Goal: Task Accomplishment & Management: Understand process/instructions

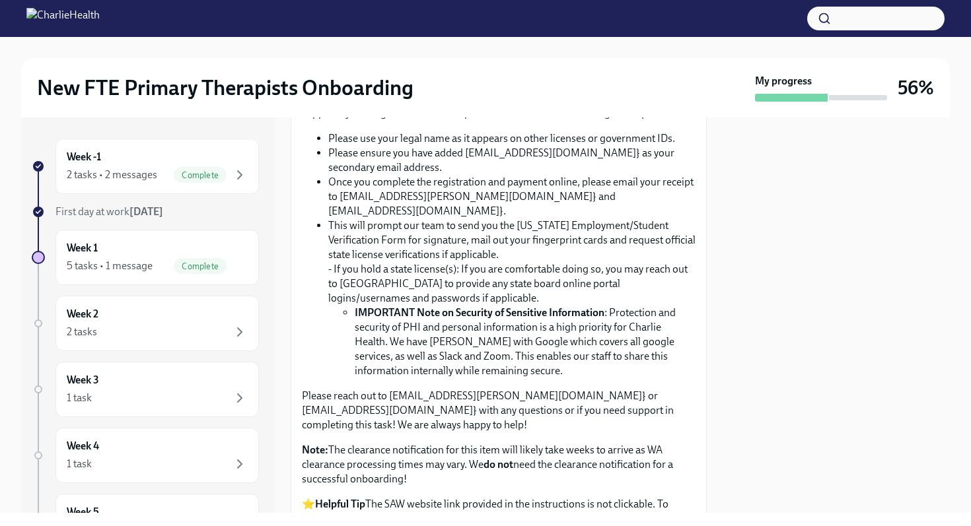
scroll to position [991, 0]
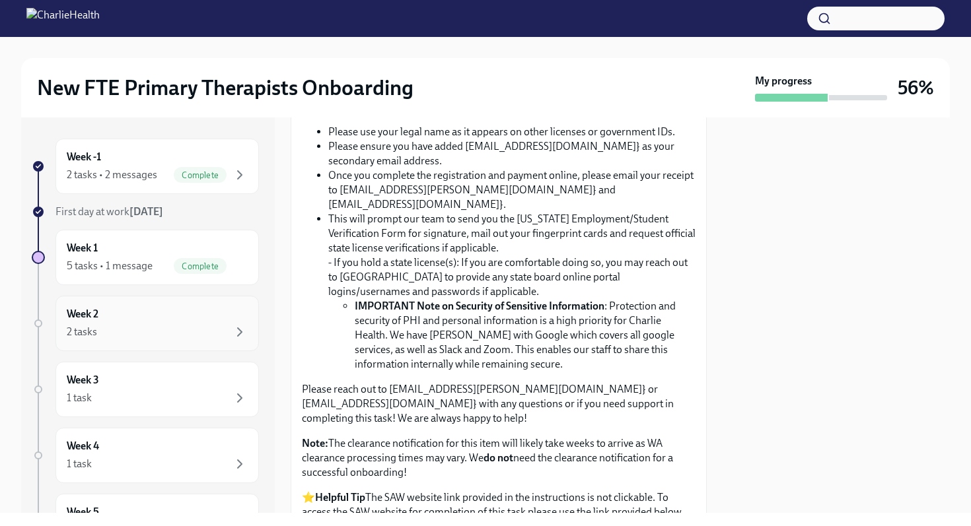
click at [231, 322] on div "Week 2 2 tasks" at bounding box center [157, 323] width 181 height 33
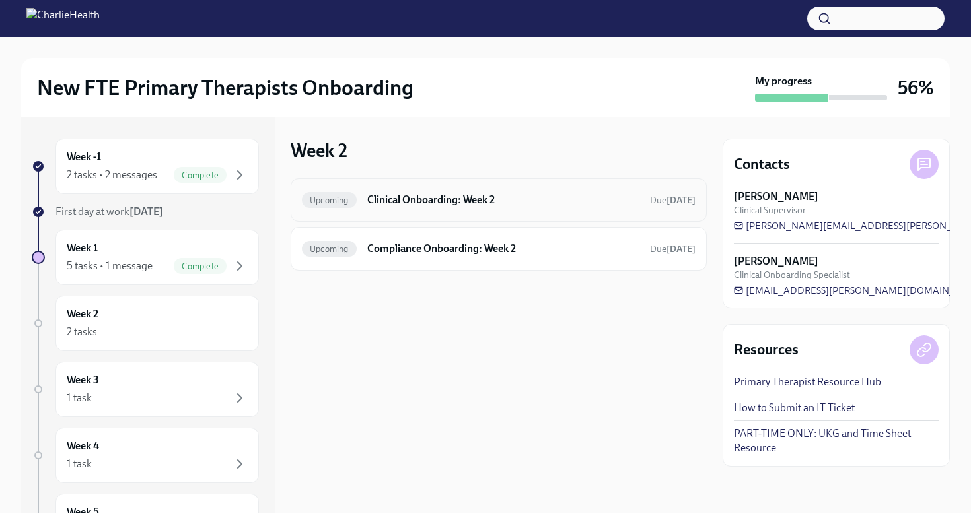
click at [379, 213] on div "Upcoming Clinical Onboarding: Week 2 Due [DATE]" at bounding box center [499, 200] width 416 height 44
click at [379, 198] on h6 "Clinical Onboarding: Week 2" at bounding box center [503, 200] width 272 height 15
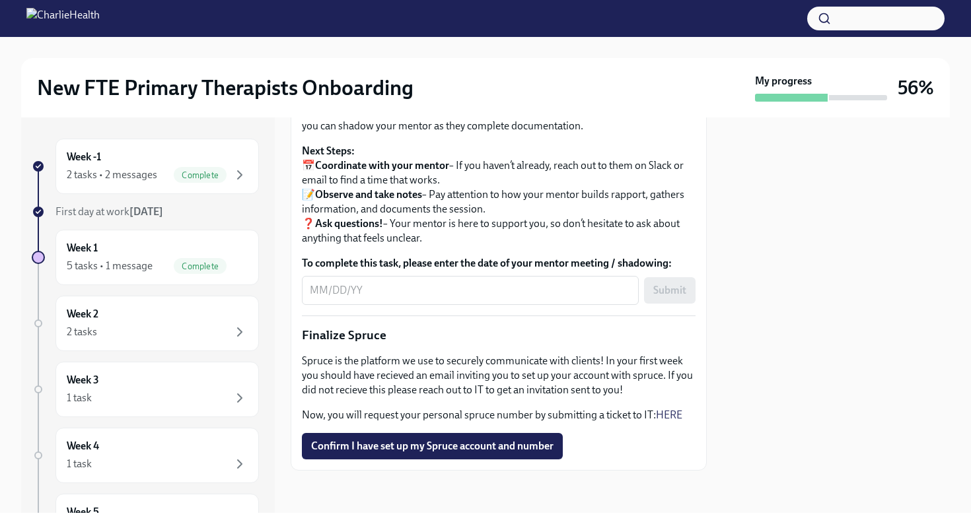
scroll to position [1530, 0]
click at [216, 310] on div "Week 2 2 tasks" at bounding box center [157, 323] width 181 height 33
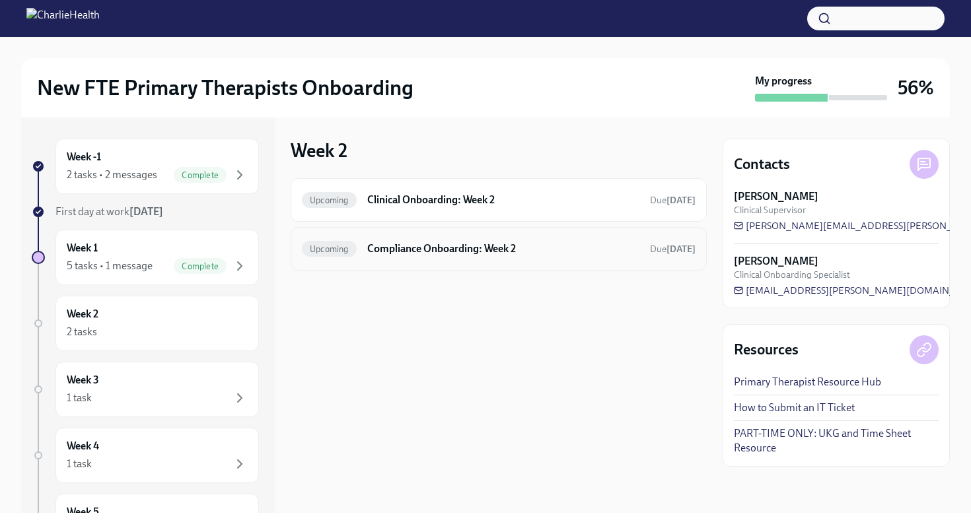
click at [404, 250] on h6 "Compliance Onboarding: Week 2" at bounding box center [503, 249] width 272 height 15
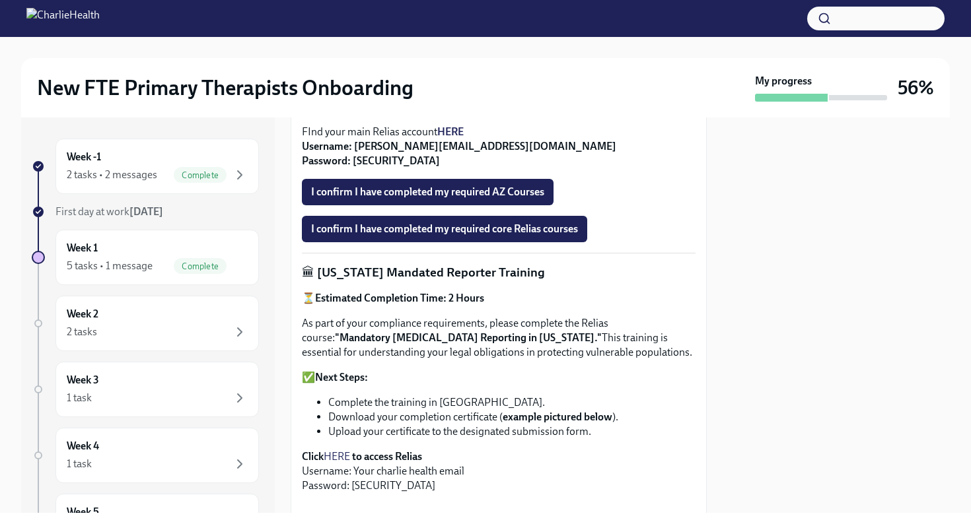
scroll to position [601, 0]
